Goal: Navigation & Orientation: Find specific page/section

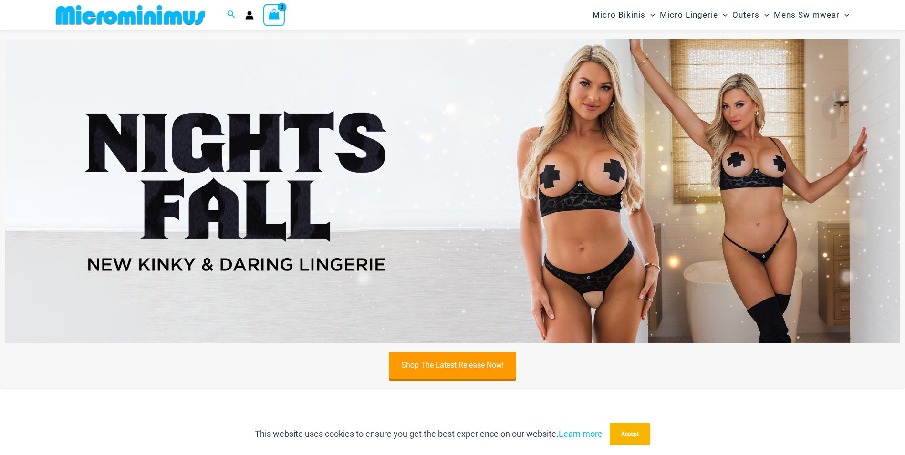
scroll to position [434, 0]
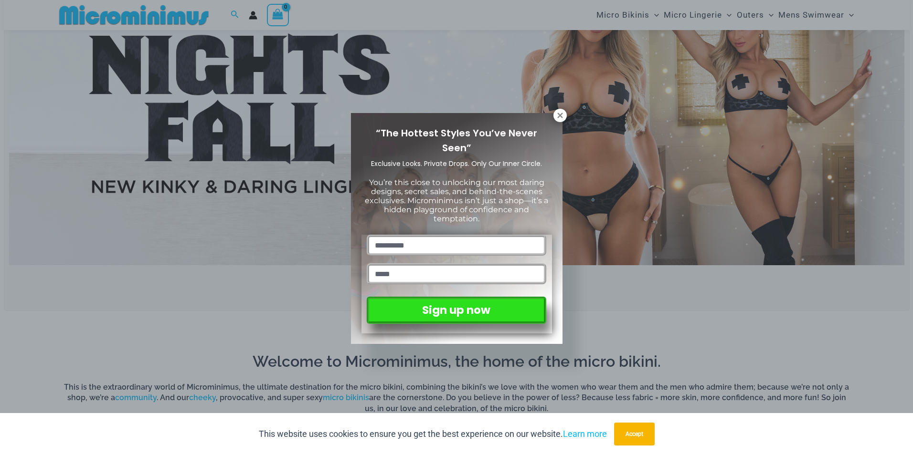
drag, startPoint x: 908, startPoint y: 39, endPoint x: 896, endPoint y: 176, distance: 138.0
click at [560, 116] on icon at bounding box center [560, 115] width 9 height 9
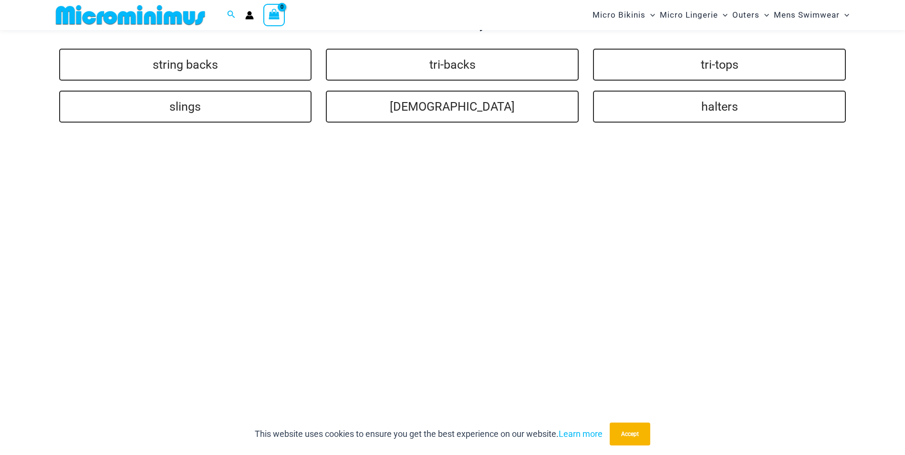
scroll to position [2242, 0]
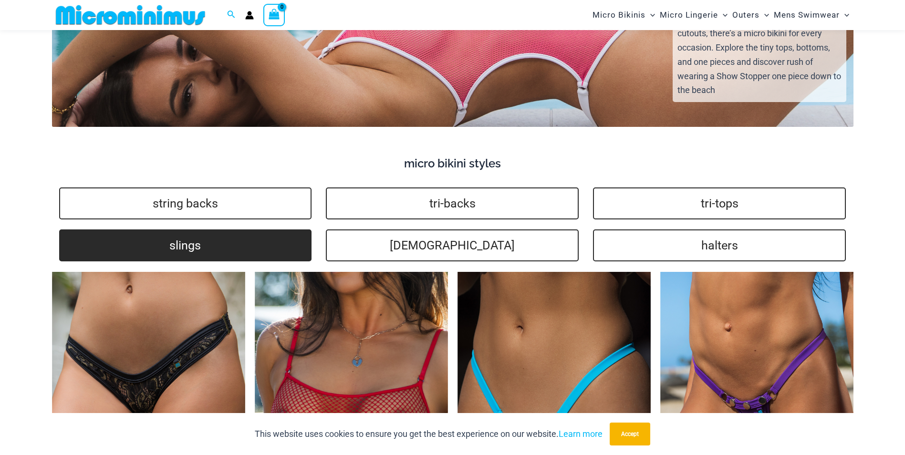
click at [192, 233] on link "slings" at bounding box center [185, 246] width 253 height 32
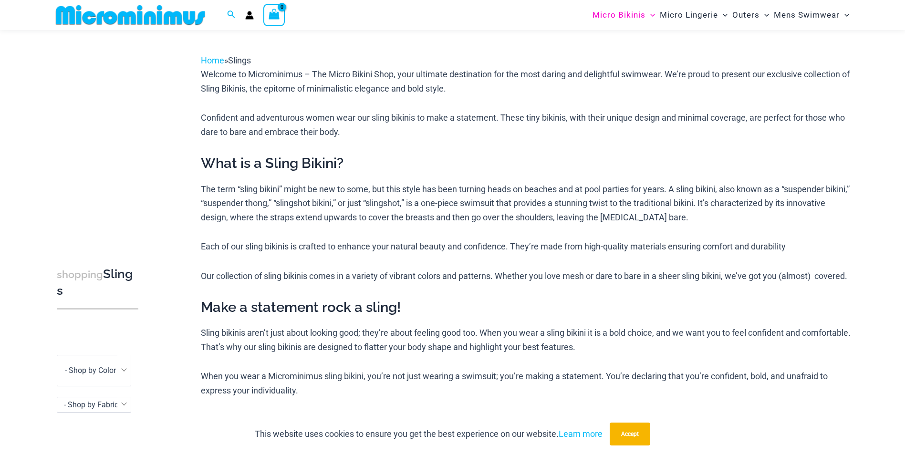
scroll to position [27, 0]
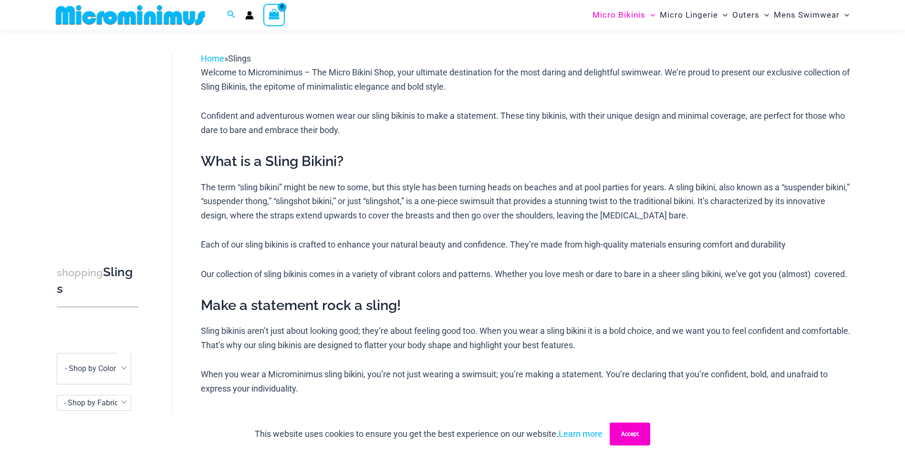
click at [634, 434] on button "Accept" at bounding box center [630, 434] width 41 height 23
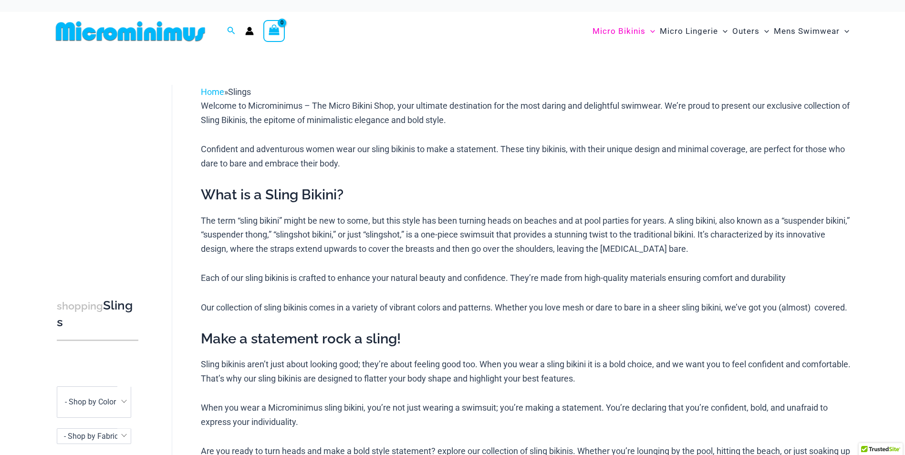
scroll to position [0, 0]
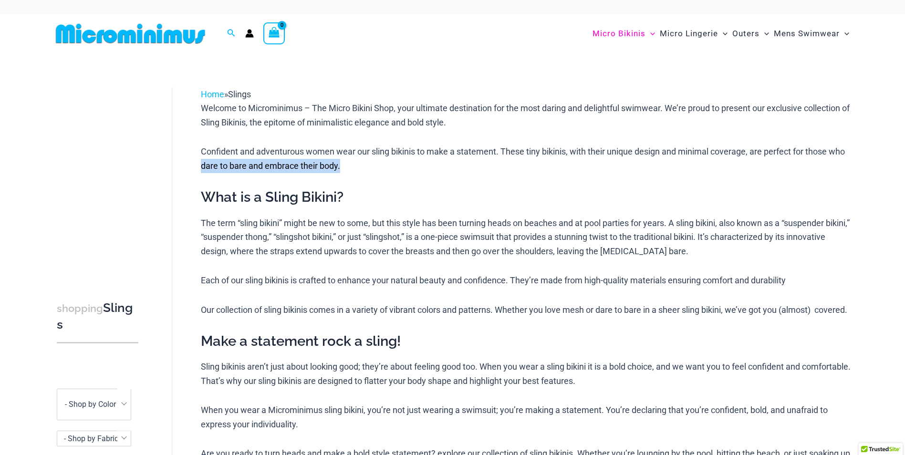
drag, startPoint x: 904, startPoint y: 172, endPoint x: 905, endPoint y: 130, distance: 42.0
click at [905, 130] on html "Skip to content Search for: Search Search No products in the cart. No products …" at bounding box center [452, 454] width 905 height 908
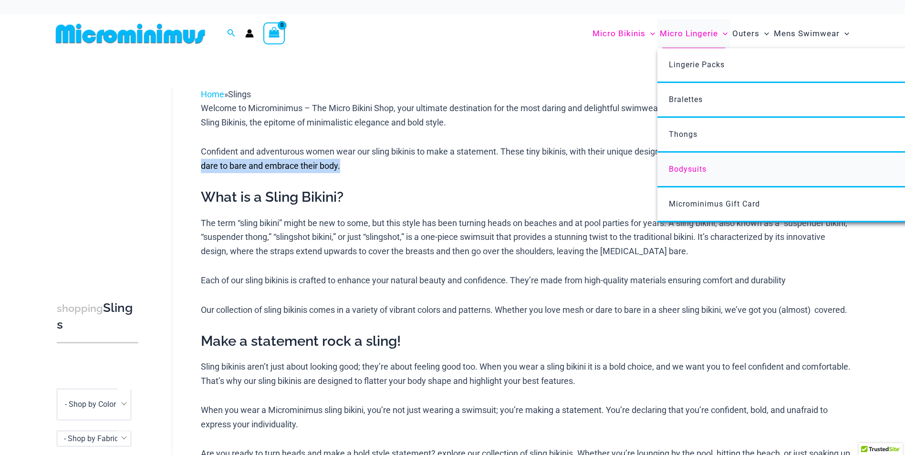
click at [687, 168] on span "Bodysuits" at bounding box center [688, 169] width 38 height 9
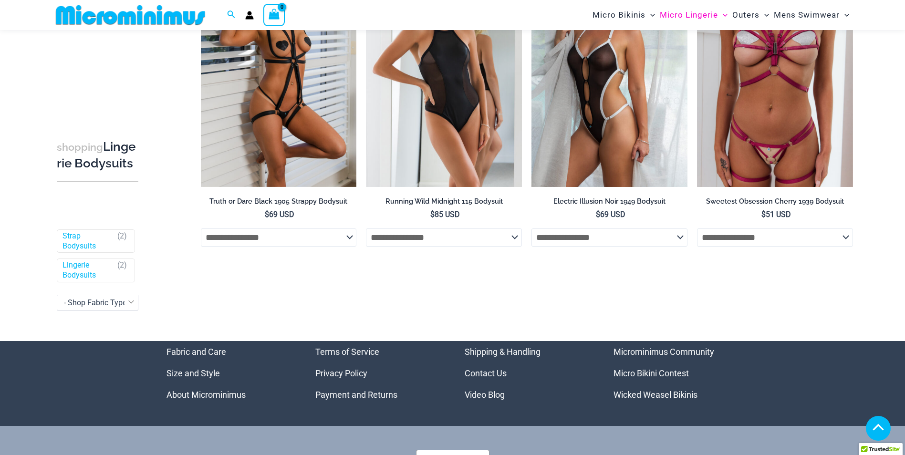
scroll to position [154, 0]
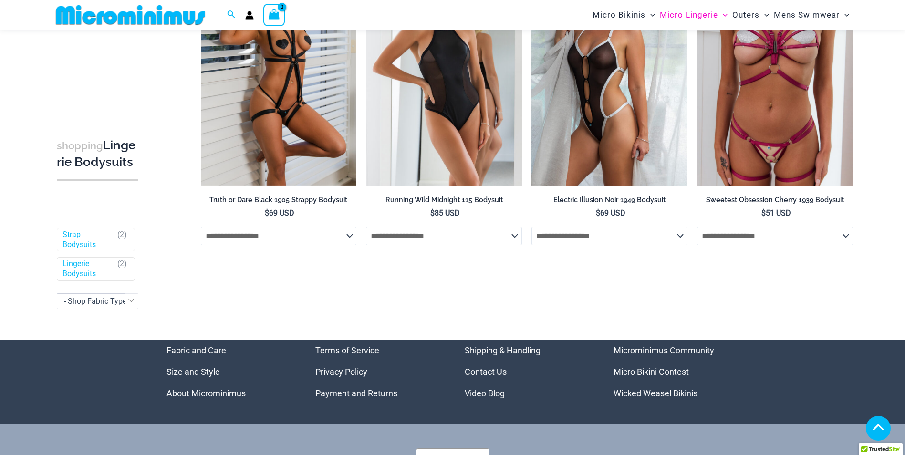
click at [637, 370] on link "Micro Bikini Contest" at bounding box center [651, 372] width 75 height 10
